Goal: Use online tool/utility: Utilize a website feature to perform a specific function

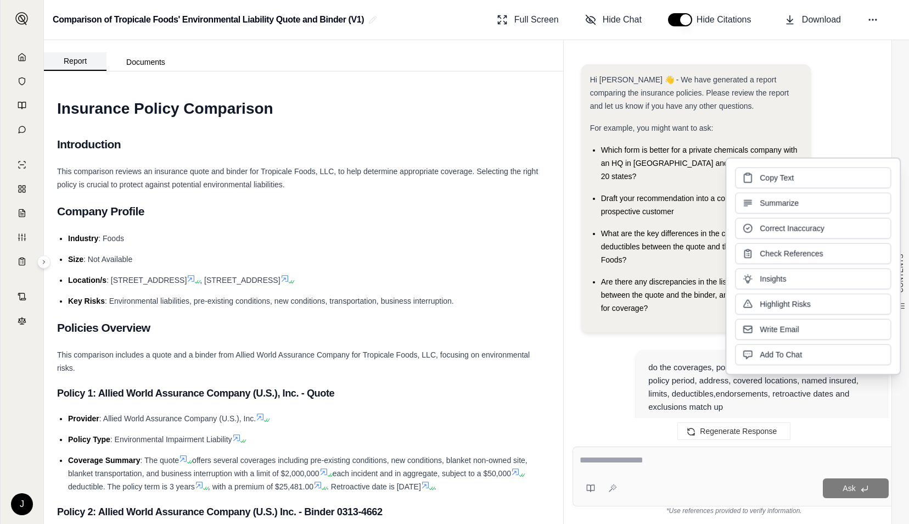
scroll to position [3445, 0]
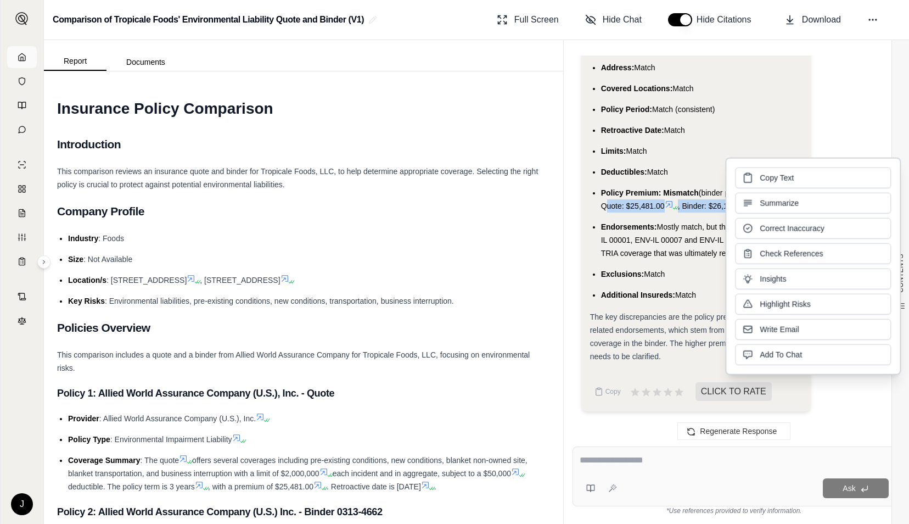
click at [25, 56] on icon at bounding box center [22, 56] width 7 height 7
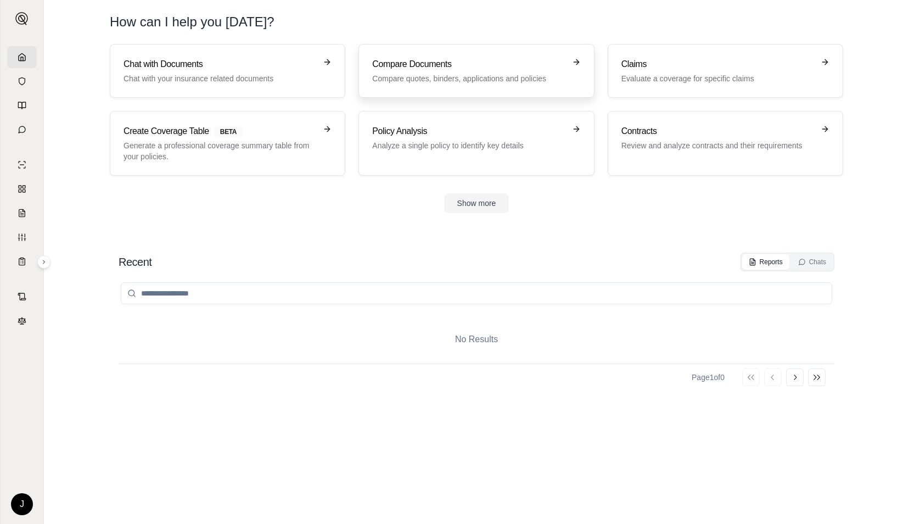
click at [366, 77] on link "Compare Documents Compare quotes, binders, applications and policies" at bounding box center [477, 71] width 236 height 54
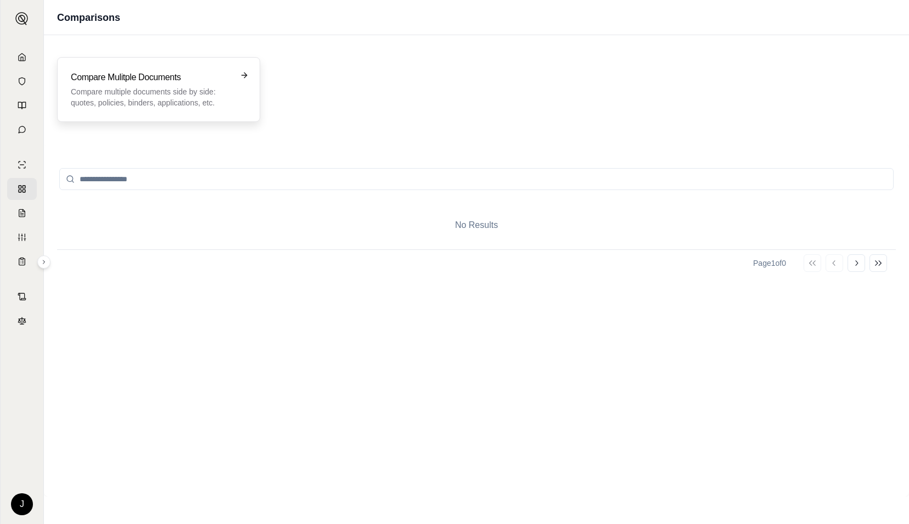
click at [172, 86] on p "Compare multiple documents side by side: quotes, policies, binders, application…" at bounding box center [151, 97] width 160 height 22
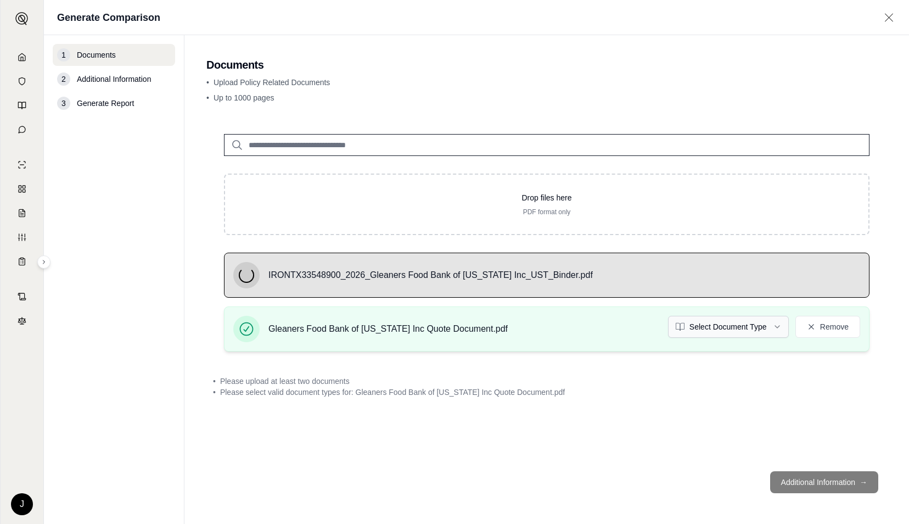
click at [739, 326] on html "J Generate Comparison 1 Documents 2 Additional Information 3 Generate Report Do…" at bounding box center [454, 262] width 909 height 524
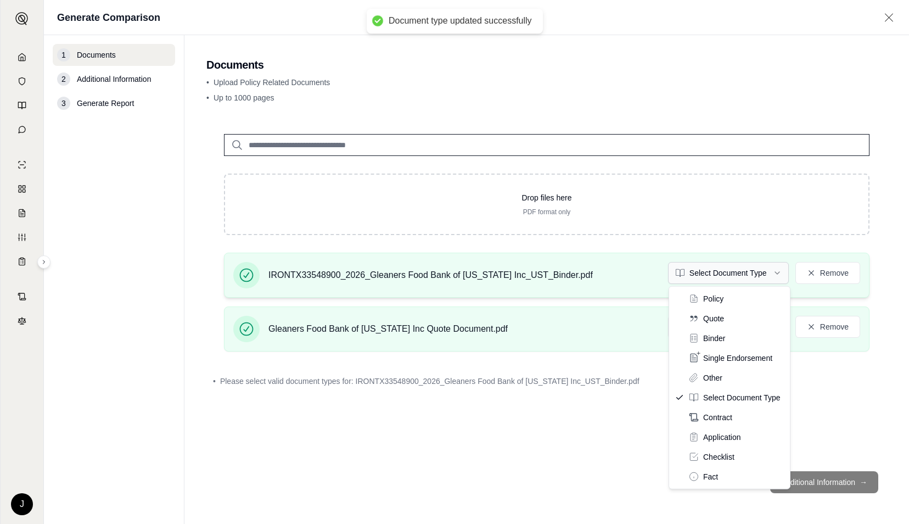
click at [731, 275] on html "Document type updated successfully J Generate Comparison 1 Documents 2 Addition…" at bounding box center [454, 262] width 909 height 524
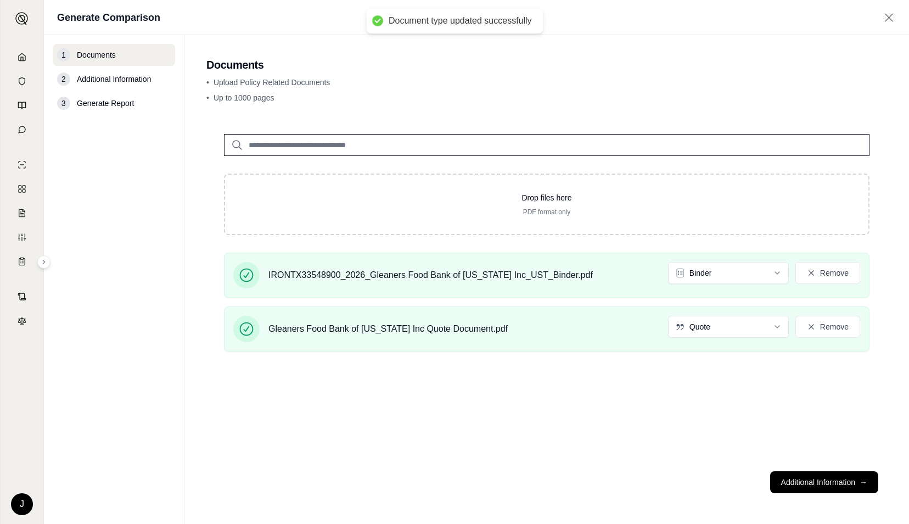
click at [686, 391] on div "Drop files here PDF format only IRONTX33548900_2026_Gleaners Food Bank of [US_S…" at bounding box center [546, 289] width 681 height 346
click at [831, 477] on button "Additional Information →" at bounding box center [825, 482] width 108 height 22
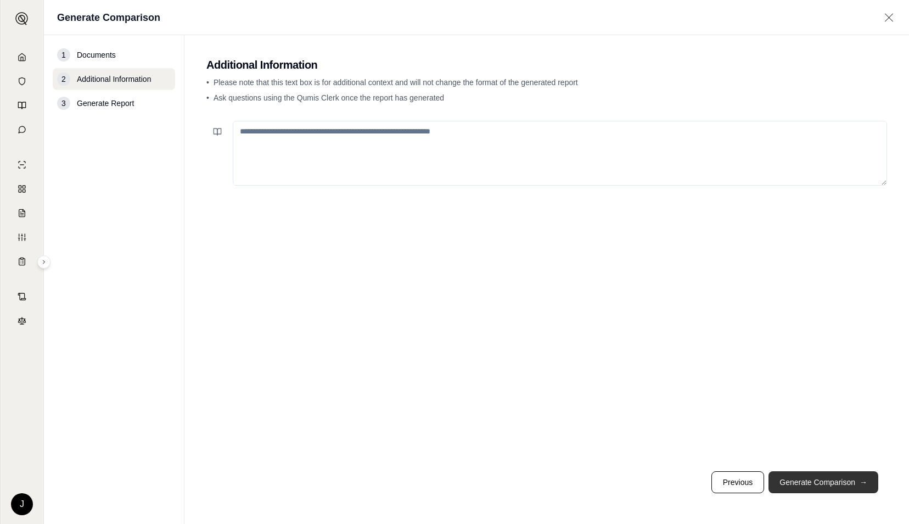
click at [831, 477] on button "Generate Comparison →" at bounding box center [824, 482] width 110 height 22
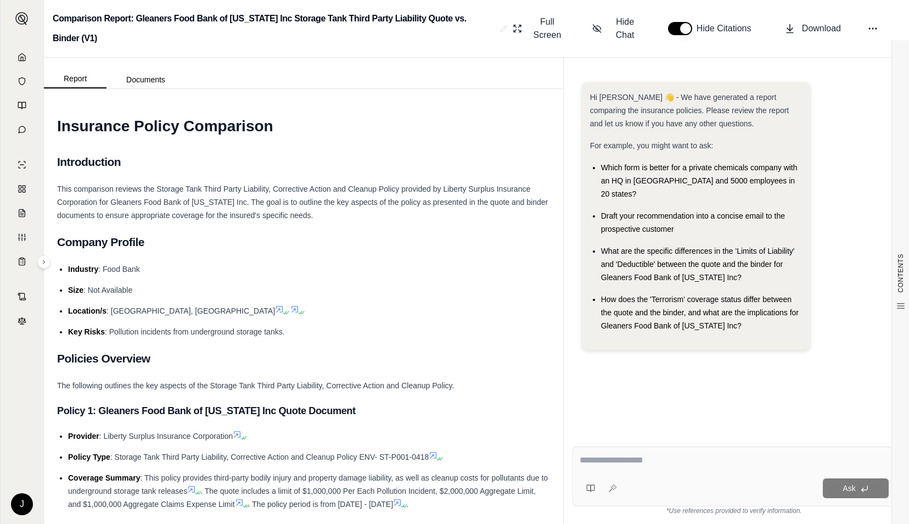
paste textarea "**********"
type textarea "**********"
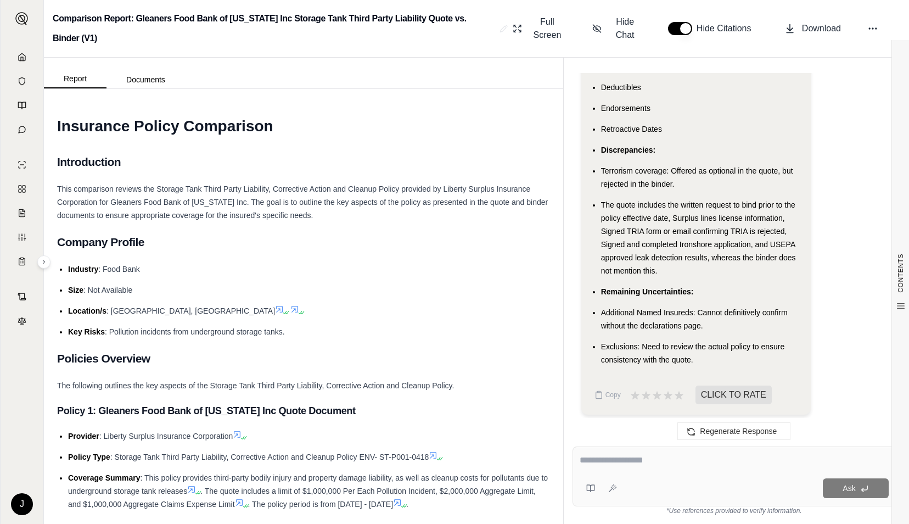
scroll to position [2816, 0]
